Goal: Book appointment/travel/reservation

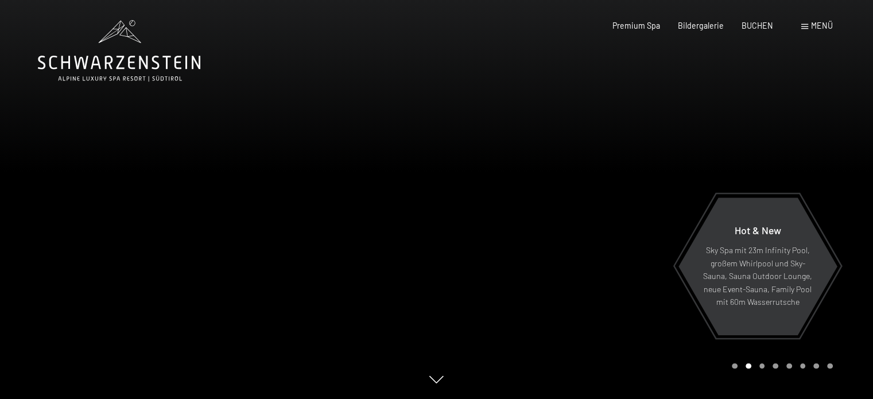
click at [828, 25] on span "Menü" at bounding box center [822, 26] width 22 height 10
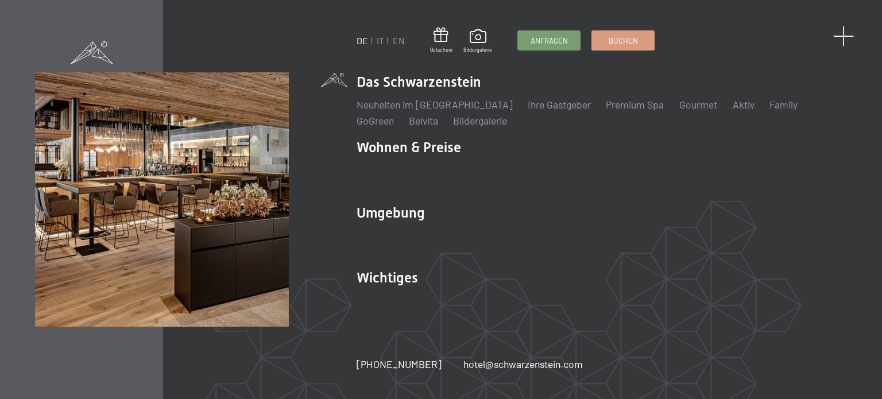
click at [843, 32] on span at bounding box center [843, 36] width 21 height 21
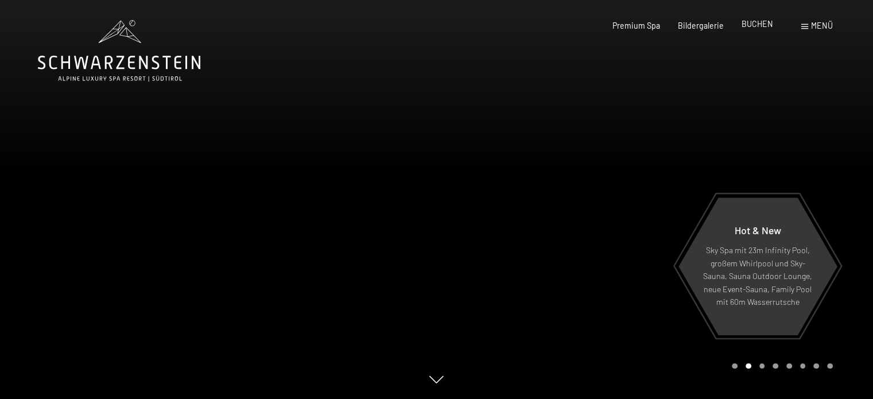
click at [769, 22] on span "BUCHEN" at bounding box center [758, 24] width 32 height 10
drag, startPoint x: 799, startPoint y: 23, endPoint x: 809, endPoint y: 26, distance: 10.7
click at [799, 24] on div "Buchen Anfragen Premium Spa Bildergalerie BUCHEN Menü DE IT EN Gutschein Bilder…" at bounding box center [705, 25] width 256 height 11
click at [809, 26] on div "Menü" at bounding box center [818, 25] width 32 height 11
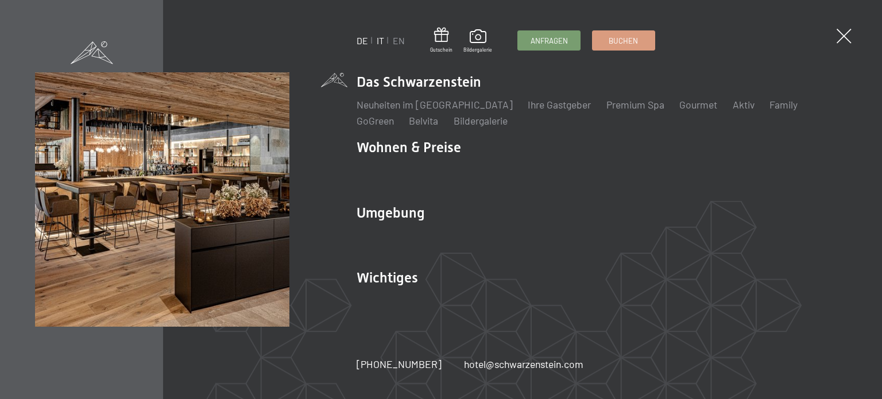
click at [382, 42] on link "IT" at bounding box center [380, 40] width 7 height 11
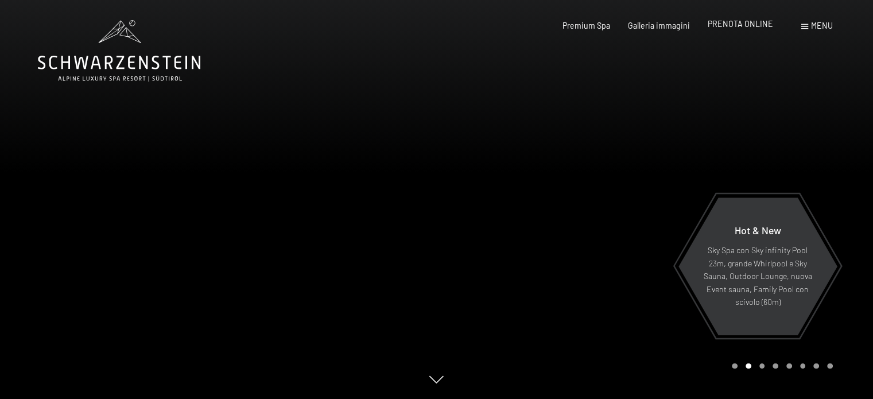
click at [743, 24] on span "PRENOTA ONLINE" at bounding box center [740, 24] width 65 height 10
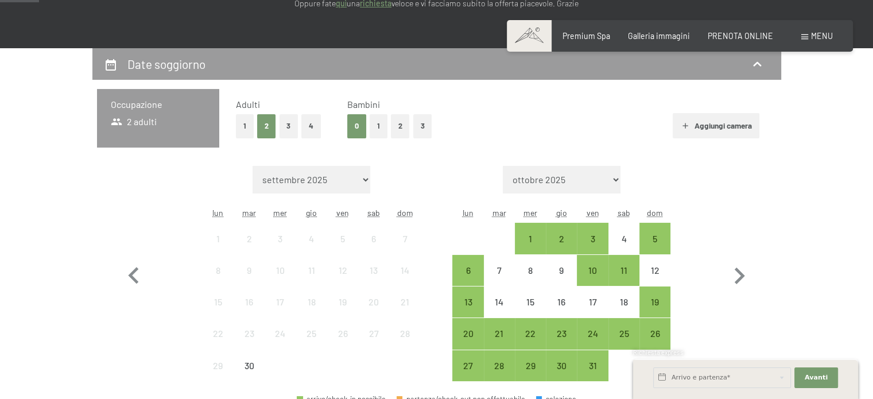
scroll to position [230, 0]
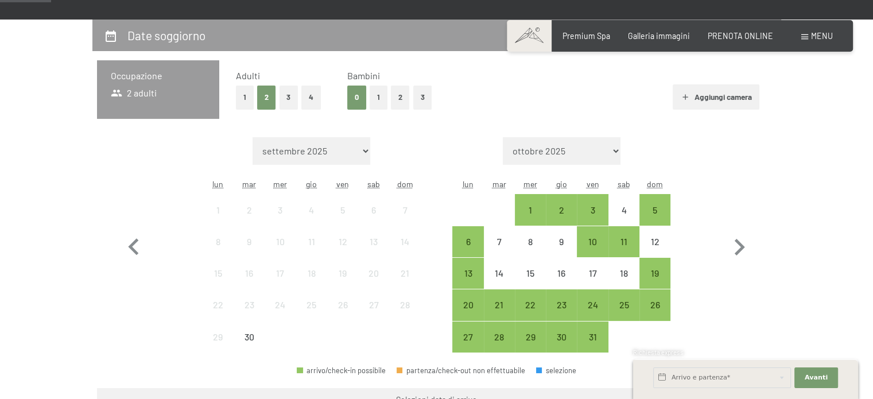
click at [304, 95] on button "4" at bounding box center [311, 98] width 20 height 24
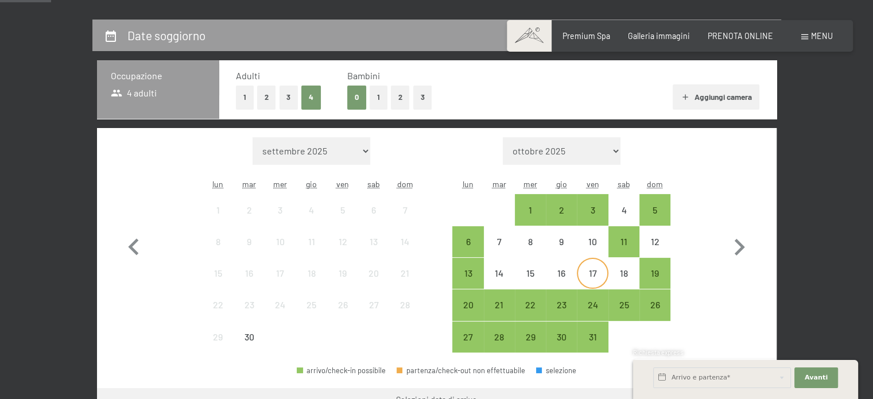
click at [594, 275] on div "17" at bounding box center [592, 283] width 29 height 29
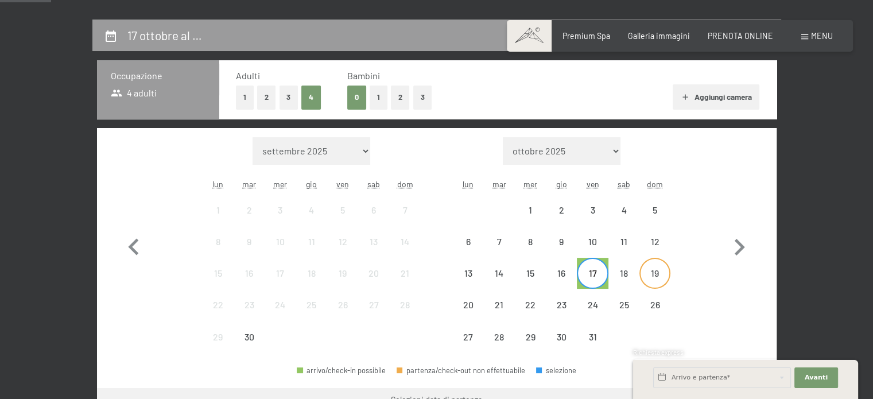
click at [653, 275] on div "19" at bounding box center [655, 283] width 29 height 29
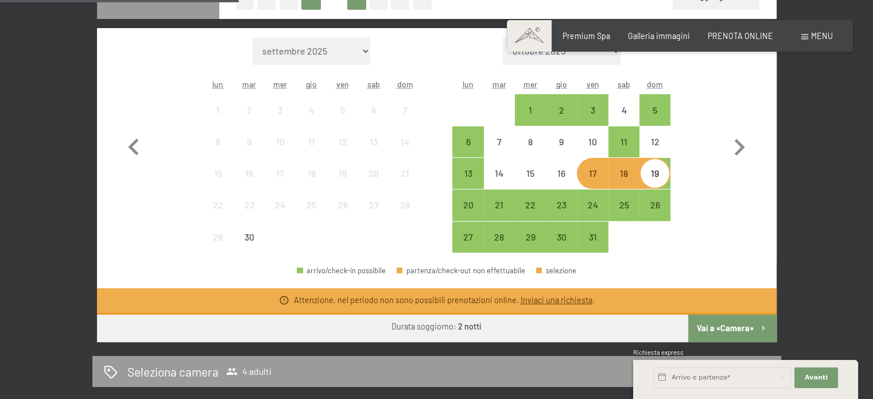
scroll to position [344, 0]
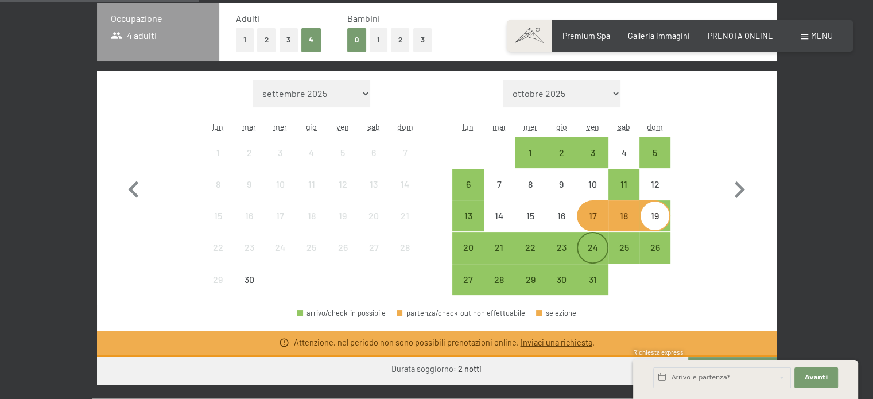
click at [602, 247] on div "24" at bounding box center [592, 257] width 29 height 29
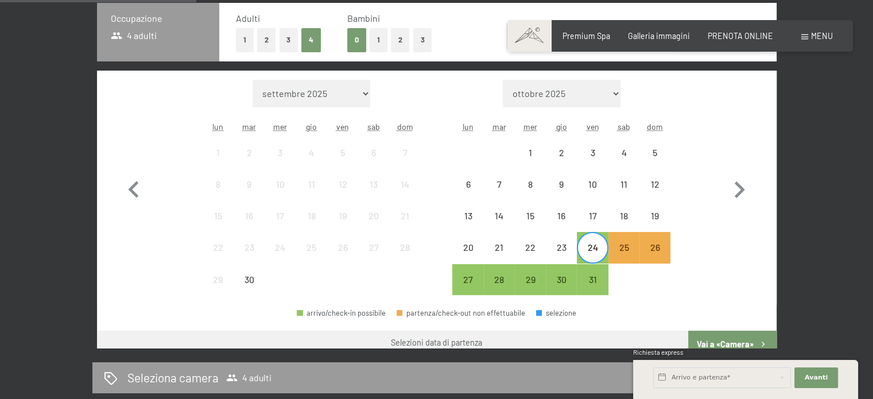
scroll to position [278, 0]
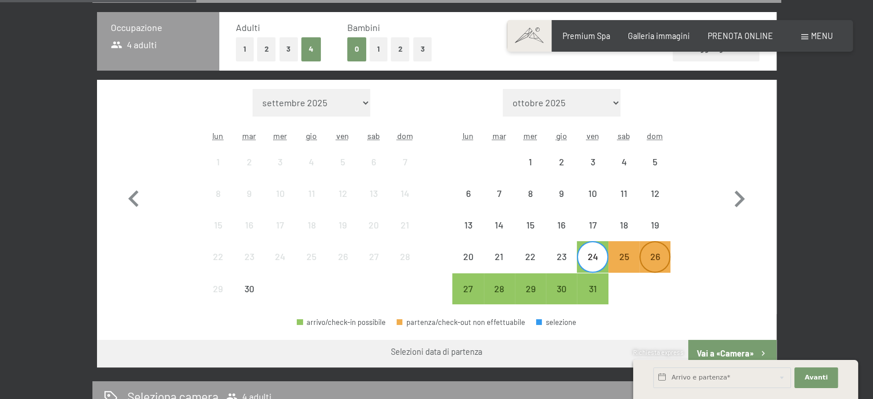
click at [659, 254] on div "26" at bounding box center [655, 266] width 29 height 29
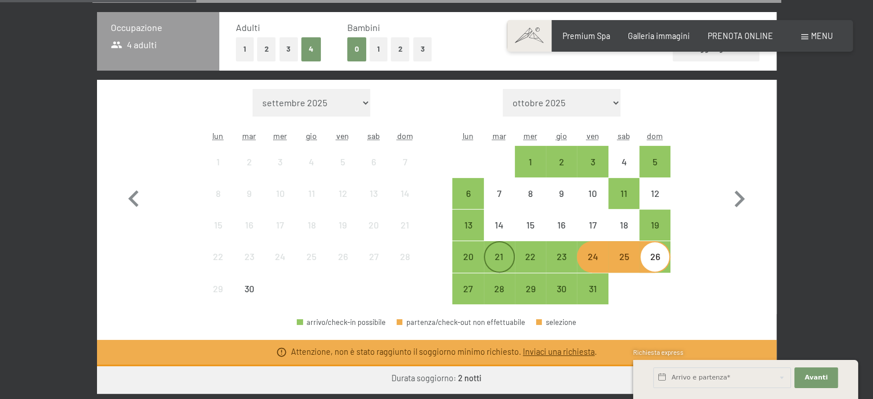
click at [495, 254] on div "21" at bounding box center [499, 266] width 29 height 29
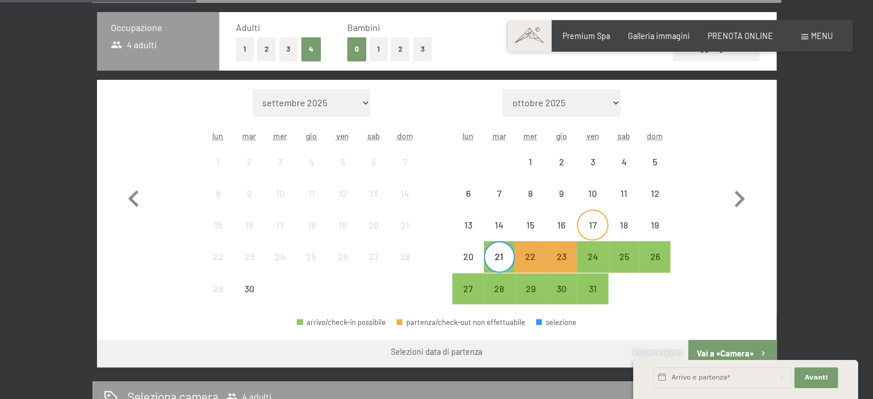
click at [598, 225] on div "17" at bounding box center [592, 234] width 29 height 29
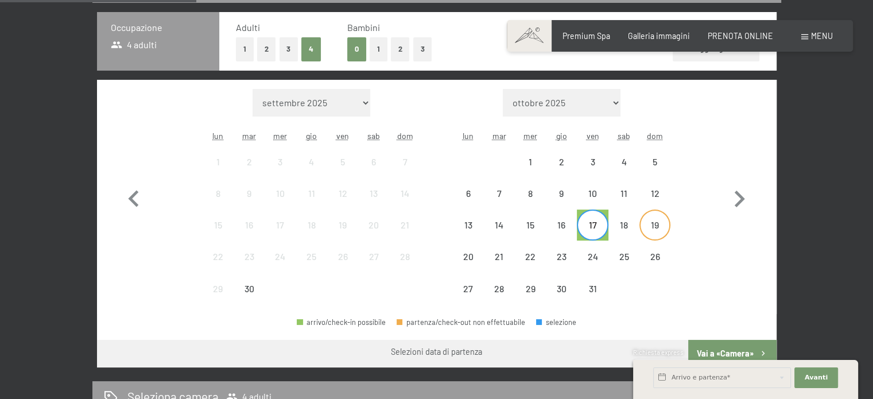
click at [649, 222] on div "19" at bounding box center [655, 234] width 29 height 29
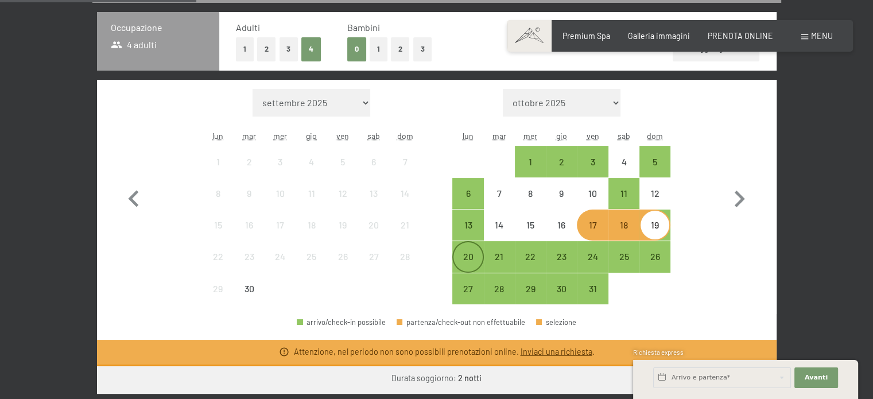
click at [482, 256] on div "20" at bounding box center [468, 266] width 29 height 29
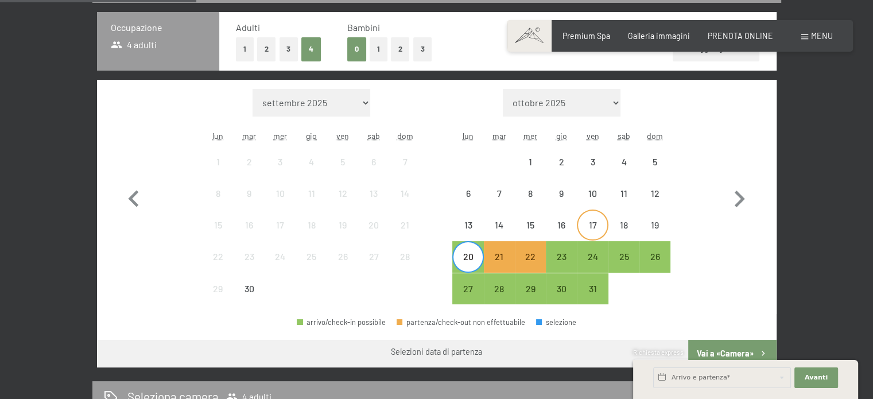
click at [591, 224] on div "17" at bounding box center [592, 234] width 29 height 29
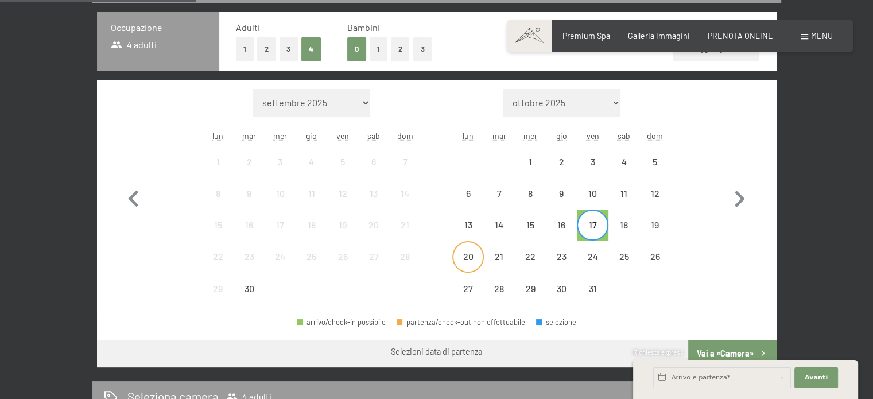
click at [473, 255] on div "20" at bounding box center [468, 266] width 29 height 29
